Goal: Information Seeking & Learning: Learn about a topic

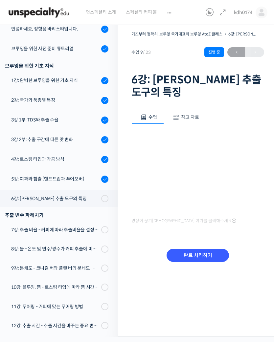
scroll to position [102, 0]
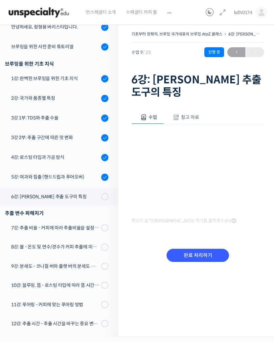
click at [200, 249] on input "완료 처리하기" at bounding box center [197, 255] width 62 height 13
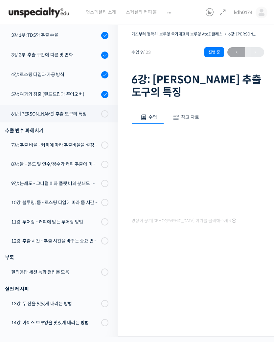
scroll to position [185, 0]
click at [189, 114] on span "참고 자료" at bounding box center [190, 117] width 18 height 6
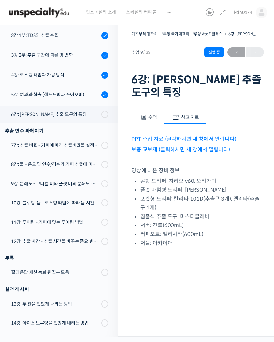
click at [151, 114] on span "수업" at bounding box center [152, 117] width 9 height 6
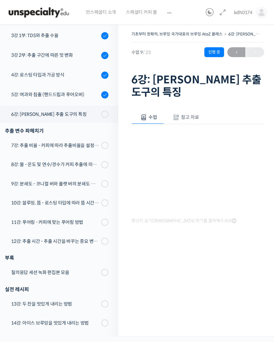
click at [189, 111] on button "참고 자료" at bounding box center [185, 118] width 42 height 14
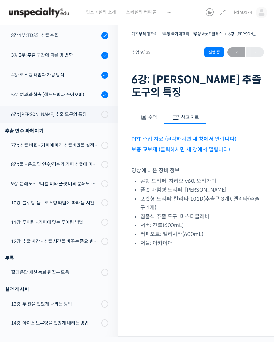
click at [190, 135] on link "PPT 수업 자료 (클릭하시면 새 창에서 열립니다)" at bounding box center [183, 138] width 105 height 7
click at [199, 145] on p "보충 교보재 (클릭하시면 새 창에서 열립니다)" at bounding box center [197, 149] width 133 height 9
click at [204, 141] on div "PPT 수업 자료 (클릭하시면 새 창에서 열립니다) 보충 교보재 (클릭하시면 새 창에서 열립니다) 영상에 나온 장비 정보 콘형 드리퍼: 하리오…" at bounding box center [197, 185] width 133 height 123
click at [205, 146] on link "보충 교보재 (클릭하시면 새 창에서 열립니다)" at bounding box center [180, 149] width 98 height 7
click at [153, 111] on button "수업" at bounding box center [147, 118] width 32 height 14
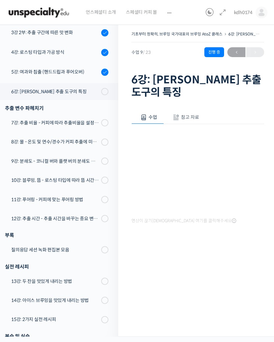
click at [33, 86] on link "6강: [PERSON_NAME] 추출 도구의 특징" at bounding box center [57, 91] width 121 height 17
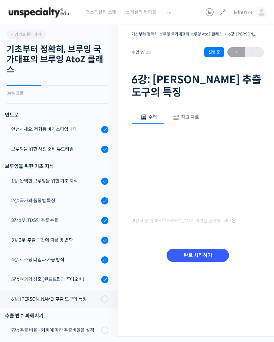
click at [223, 13] on icon at bounding box center [222, 13] width 8 height 8
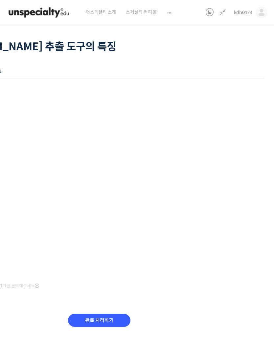
scroll to position [38, 0]
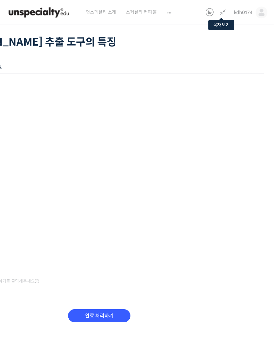
click at [106, 311] on input "완료 처리하기" at bounding box center [99, 315] width 62 height 13
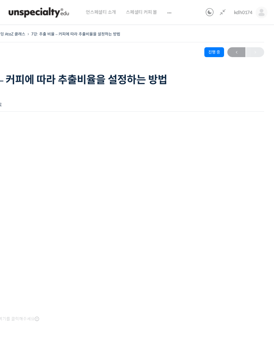
scroll to position [285, 0]
click at [224, 11] on icon at bounding box center [222, 13] width 8 height 8
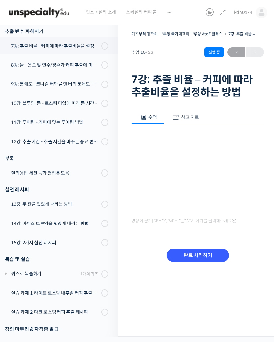
click at [188, 119] on span "참고 자료" at bounding box center [190, 117] width 18 height 6
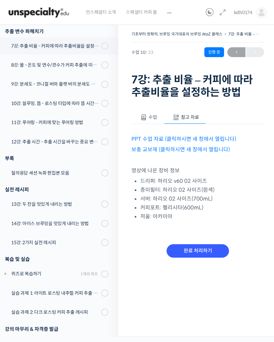
click at [180, 137] on link "PPT 수업 자료 (클릭하시면 새 창에서 열립니다)" at bounding box center [183, 138] width 105 height 7
click at [174, 150] on link "보충 교보재 (클릭하시면 새 창에서 열립니다)" at bounding box center [180, 149] width 98 height 7
click at [153, 116] on span "수업" at bounding box center [152, 117] width 9 height 6
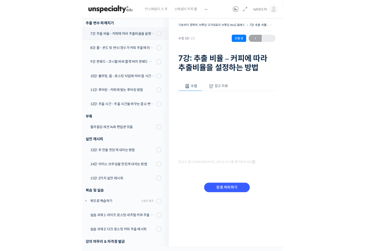
scroll to position [280, 0]
